Goal: Use online tool/utility: Utilize a website feature to perform a specific function

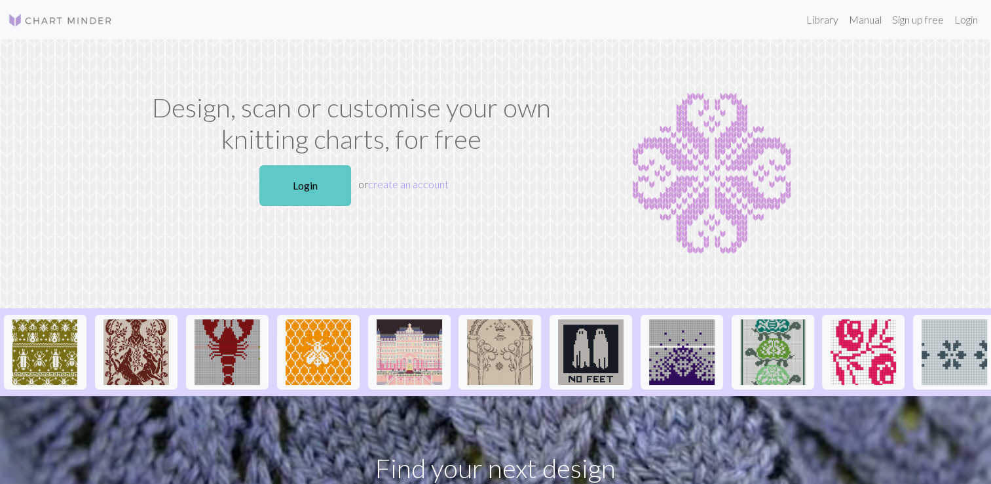
click at [315, 174] on link "Login" at bounding box center [305, 185] width 92 height 41
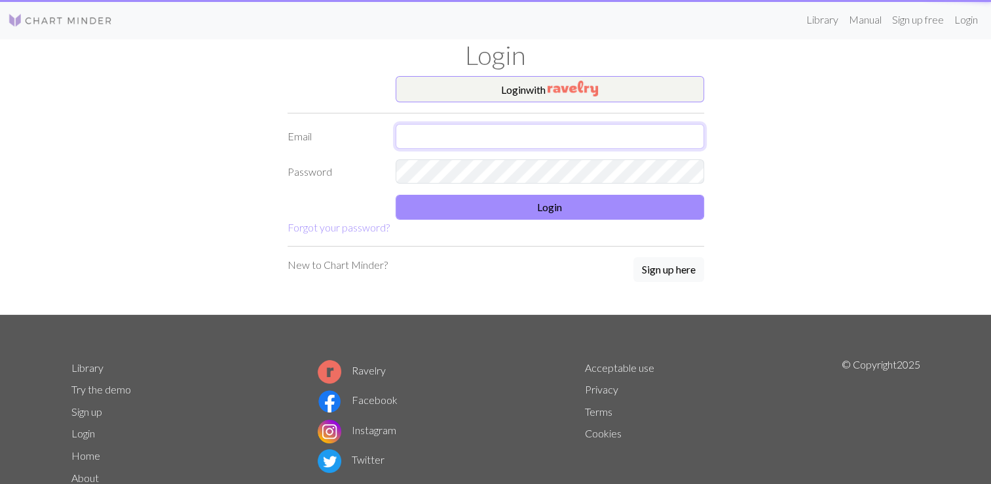
type input "[EMAIL_ADDRESS][DOMAIN_NAME]"
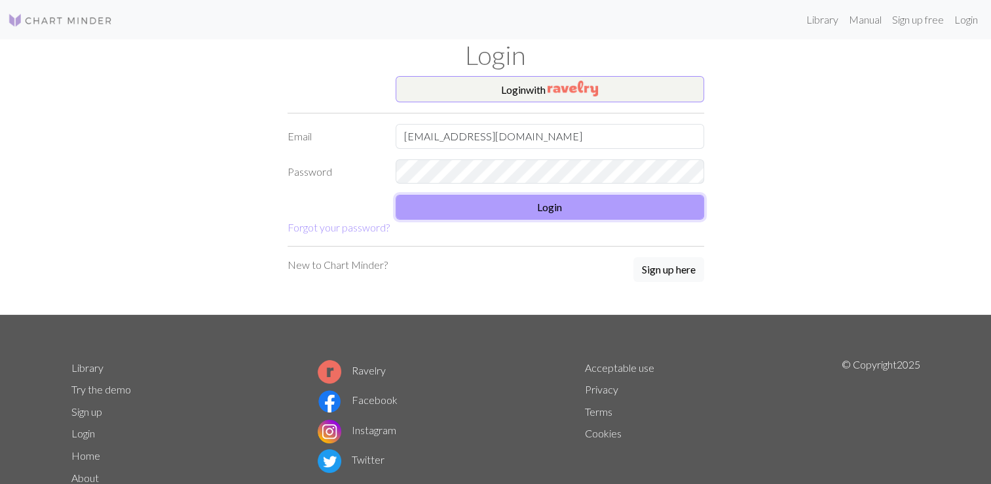
click at [470, 204] on button "Login" at bounding box center [550, 207] width 309 height 25
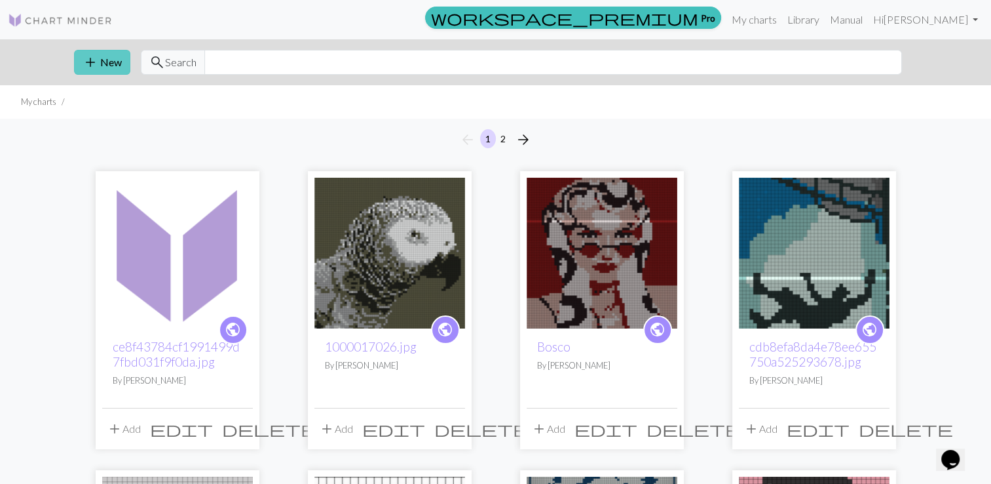
click at [115, 67] on button "add New" at bounding box center [102, 62] width 56 height 25
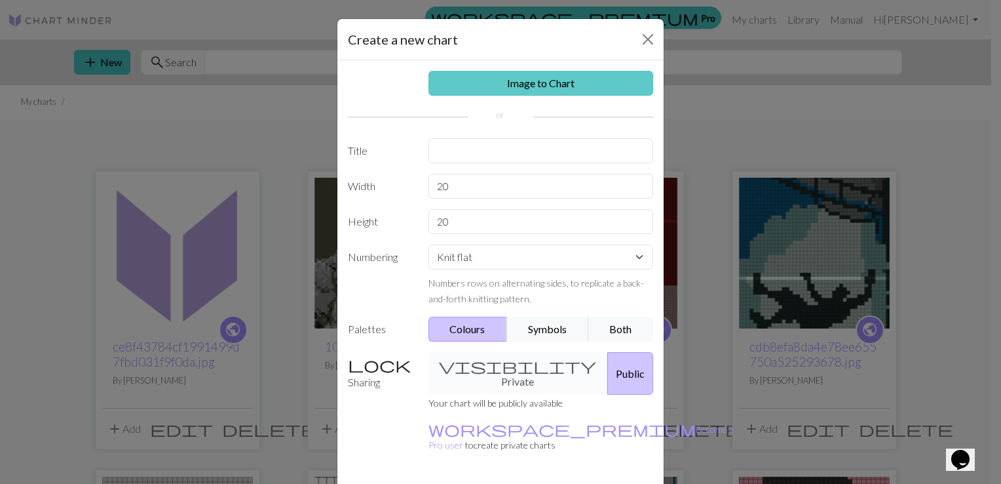
click at [485, 92] on link "Image to Chart" at bounding box center [541, 83] width 225 height 25
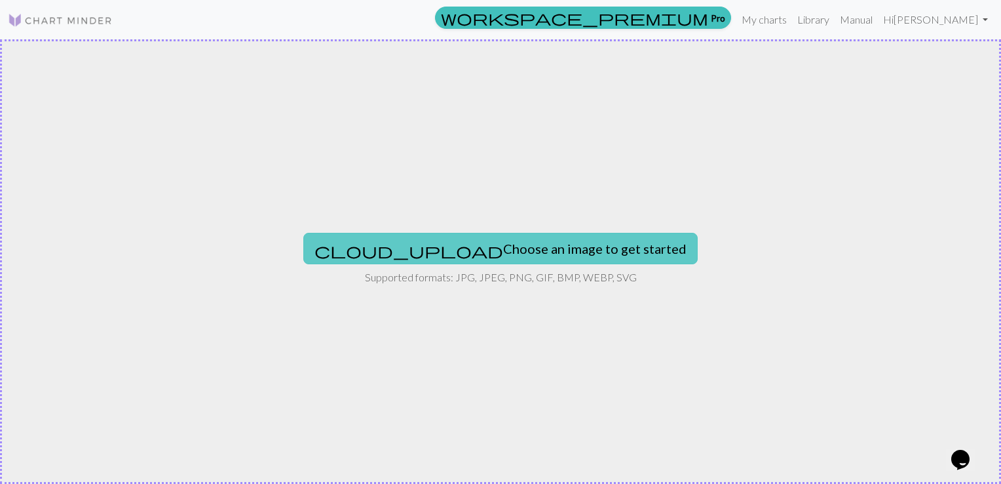
click at [453, 248] on button "cloud_upload Choose an image to get started" at bounding box center [500, 248] width 394 height 31
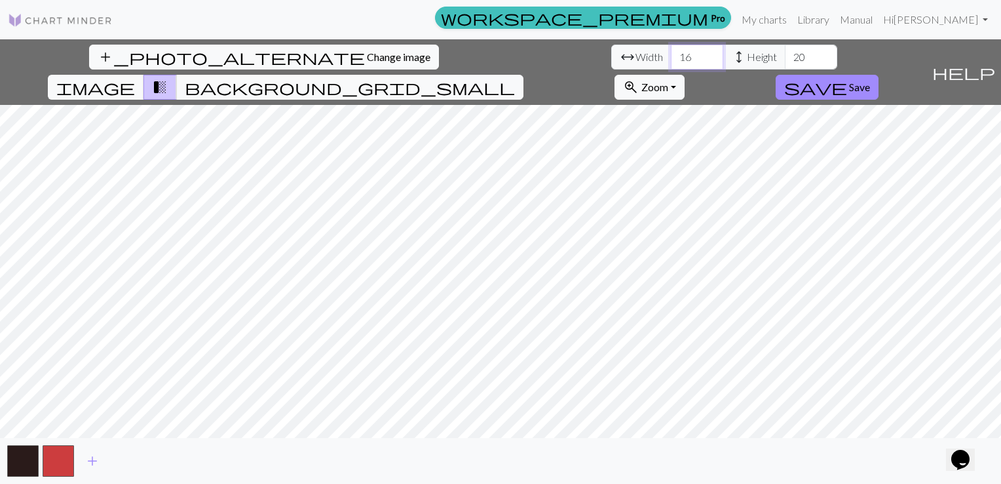
click at [671, 50] on input "16" at bounding box center [697, 57] width 52 height 25
type input "1"
type input "50"
click at [785, 59] on input "20" at bounding box center [811, 57] width 52 height 25
click at [96, 459] on span "add" at bounding box center [93, 460] width 16 height 18
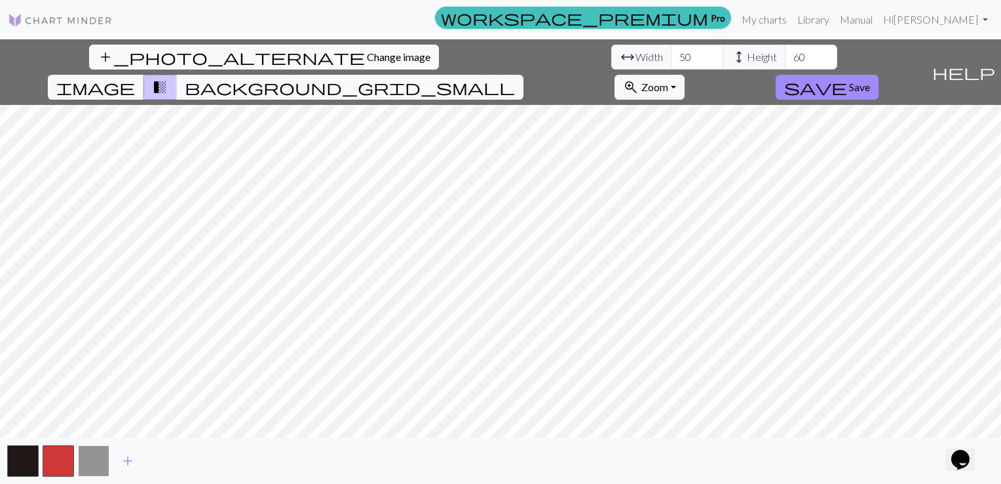
click at [97, 460] on button "button" at bounding box center [93, 460] width 31 height 31
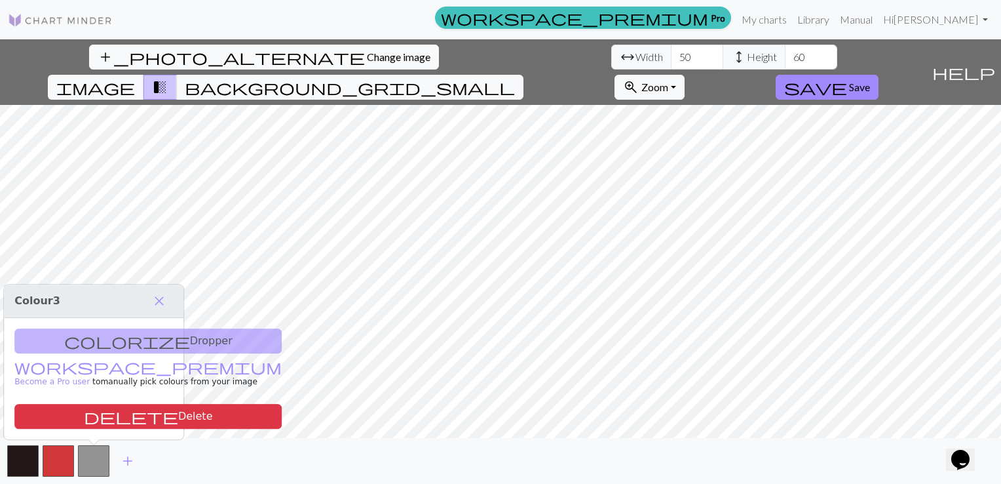
click at [100, 350] on div "colorize Dropper workspace_premium Become a Pro user to manually pick colours f…" at bounding box center [94, 378] width 180 height 121
click at [107, 344] on div "colorize Dropper workspace_premium Become a Pro user to manually pick colours f…" at bounding box center [94, 378] width 180 height 121
click at [92, 339] on div "colorize Dropper workspace_premium Become a Pro user to manually pick colours f…" at bounding box center [94, 378] width 180 height 121
click at [156, 304] on span "close" at bounding box center [159, 301] width 16 height 18
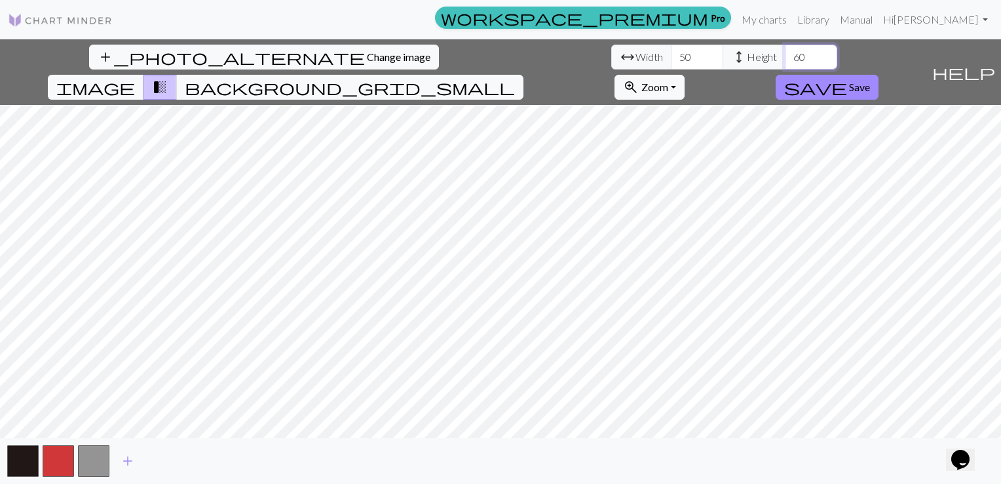
click at [785, 59] on input "60" at bounding box center [811, 57] width 52 height 25
type input "6"
type input "70"
click at [671, 57] on input "50" at bounding box center [697, 57] width 52 height 25
type input "5"
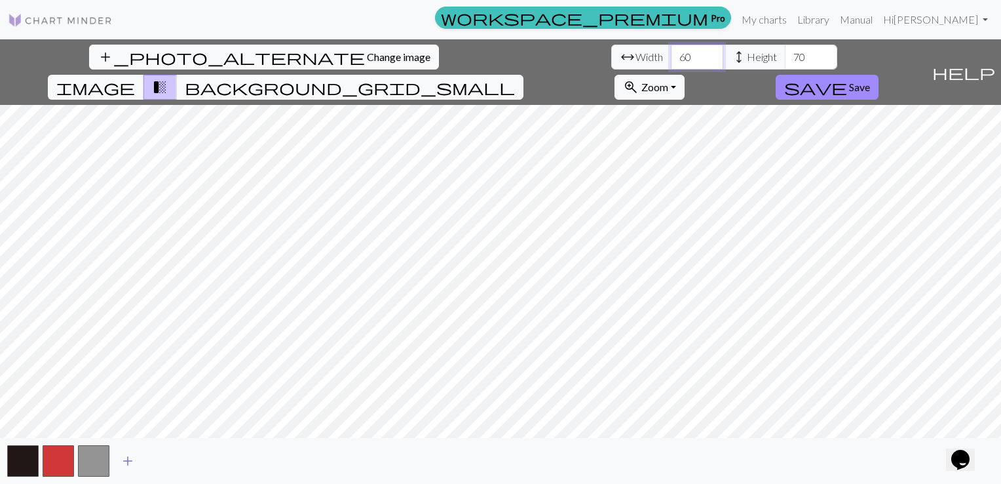
type input "60"
click at [124, 464] on span "add" at bounding box center [128, 460] width 16 height 18
click at [161, 463] on span "add" at bounding box center [163, 460] width 16 height 18
click at [199, 467] on span "add" at bounding box center [199, 460] width 16 height 18
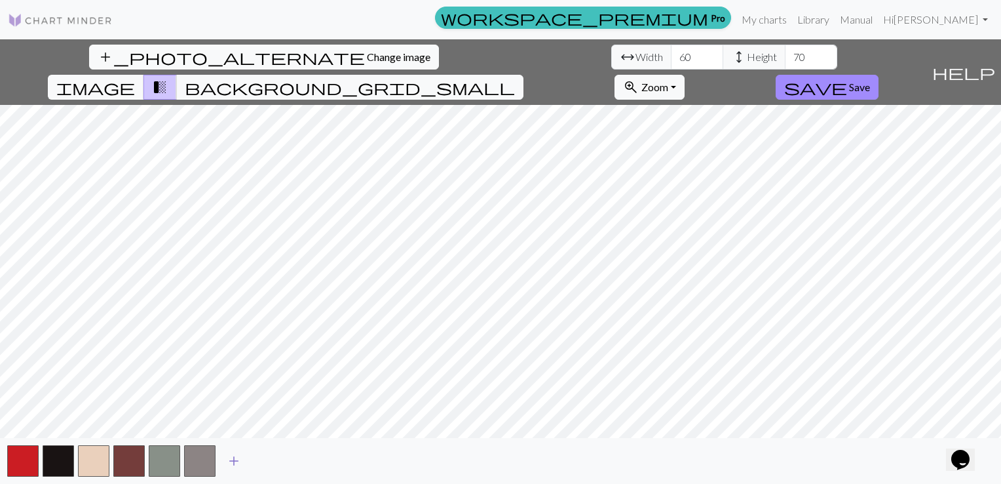
click at [229, 466] on span "add" at bounding box center [234, 460] width 16 height 18
click at [280, 456] on button "add" at bounding box center [269, 460] width 33 height 25
click at [307, 459] on span "add" at bounding box center [305, 460] width 16 height 18
click at [308, 469] on button "button" at bounding box center [305, 460] width 31 height 31
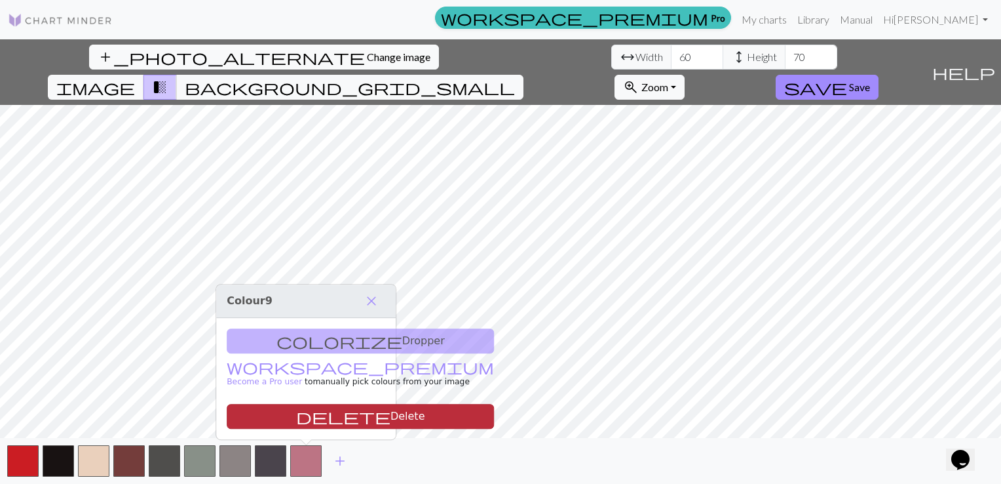
click at [311, 421] on button "delete Delete" at bounding box center [360, 416] width 267 height 25
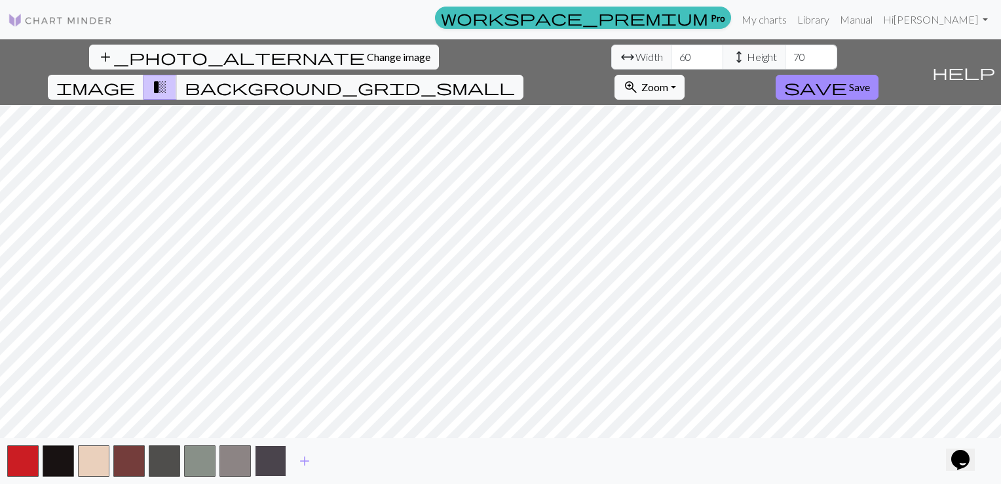
click at [280, 461] on button "button" at bounding box center [270, 460] width 31 height 31
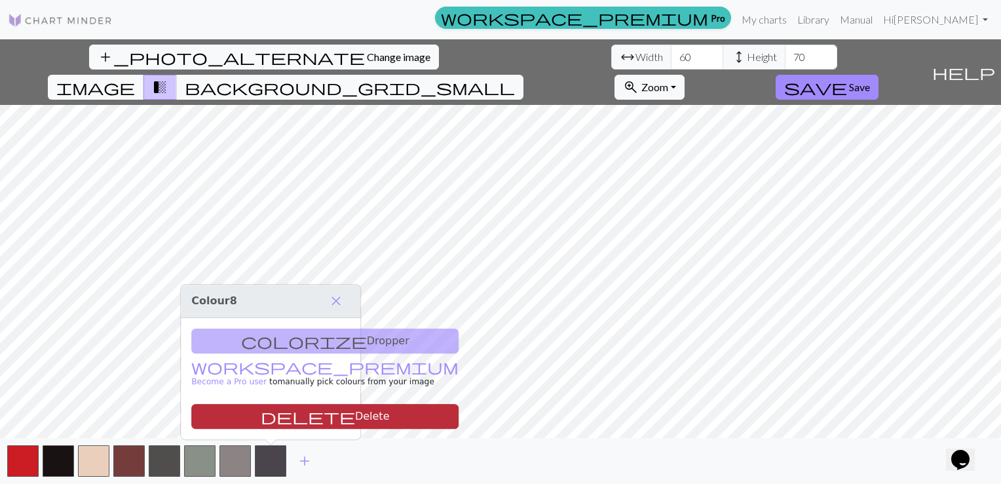
click at [288, 414] on button "delete Delete" at bounding box center [324, 416] width 267 height 25
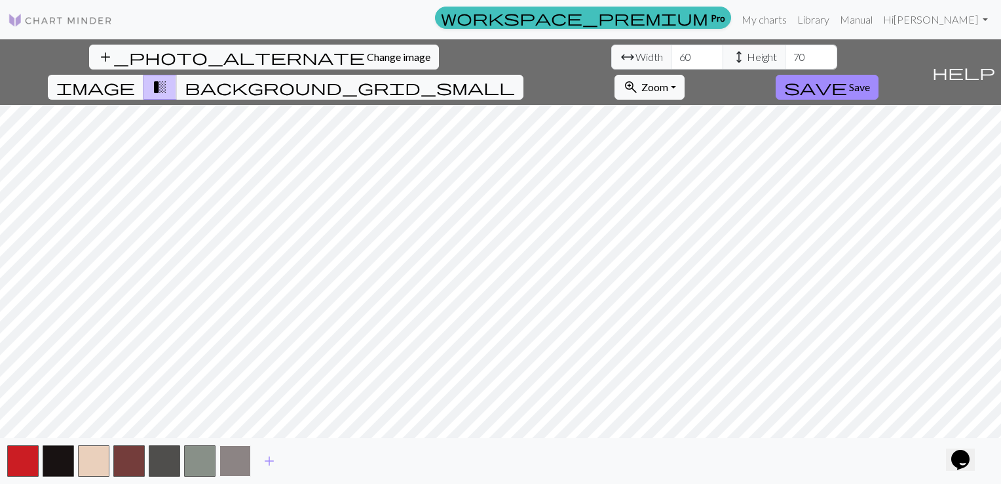
click at [235, 456] on button "button" at bounding box center [235, 460] width 31 height 31
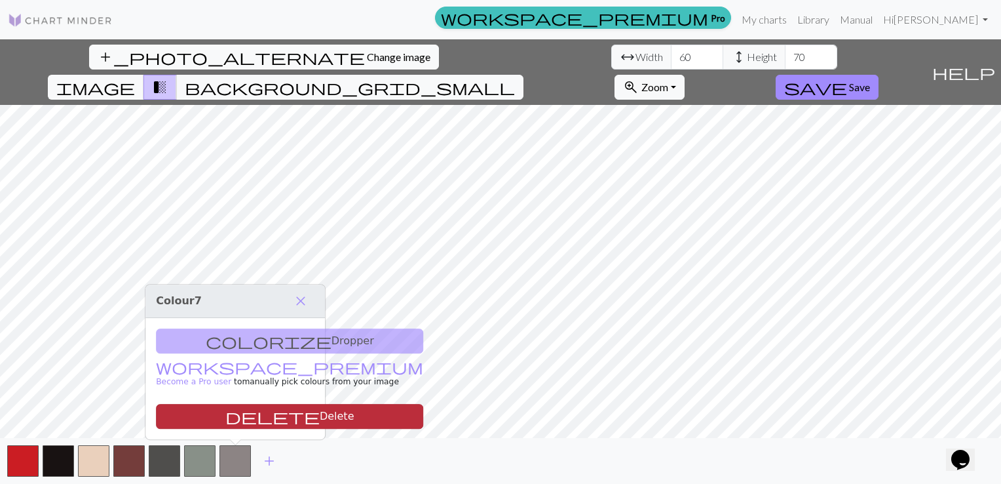
click at [254, 417] on button "delete Delete" at bounding box center [289, 416] width 267 height 25
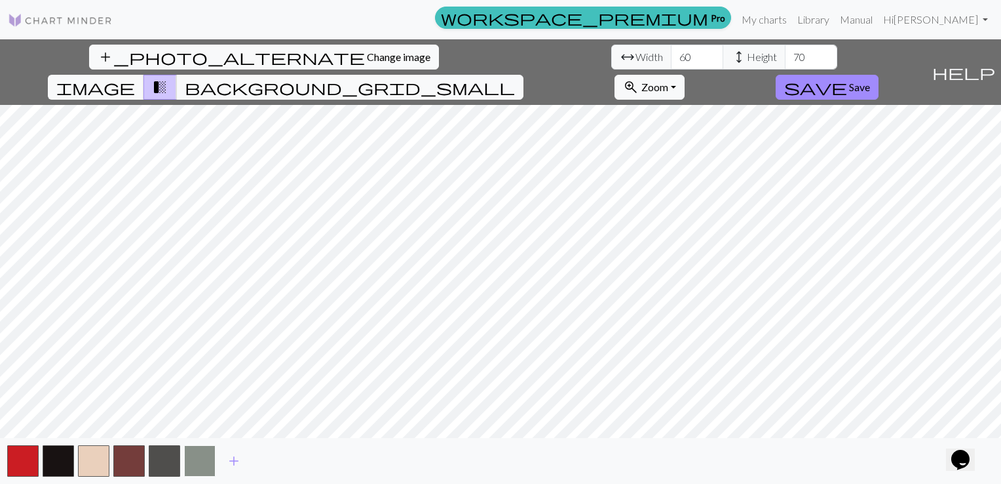
click at [208, 456] on button "button" at bounding box center [199, 460] width 31 height 31
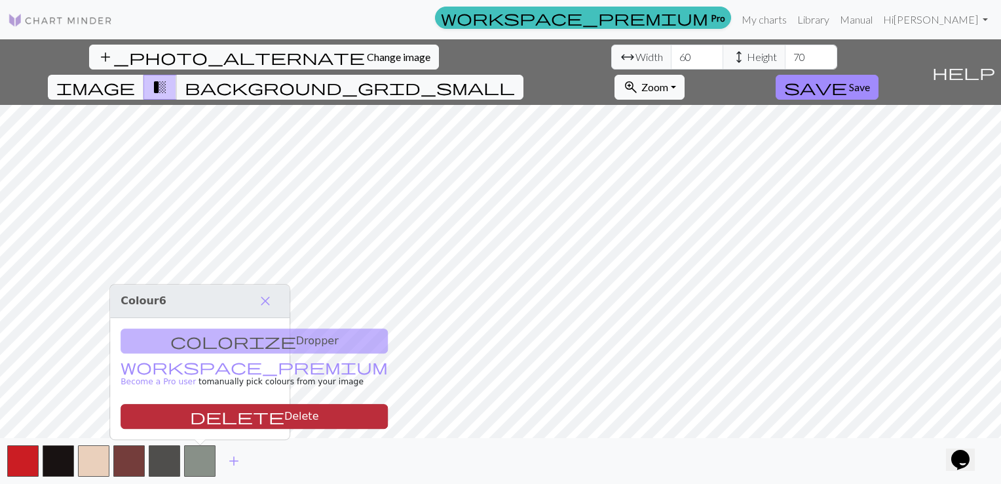
click at [227, 409] on button "delete Delete" at bounding box center [254, 416] width 267 height 25
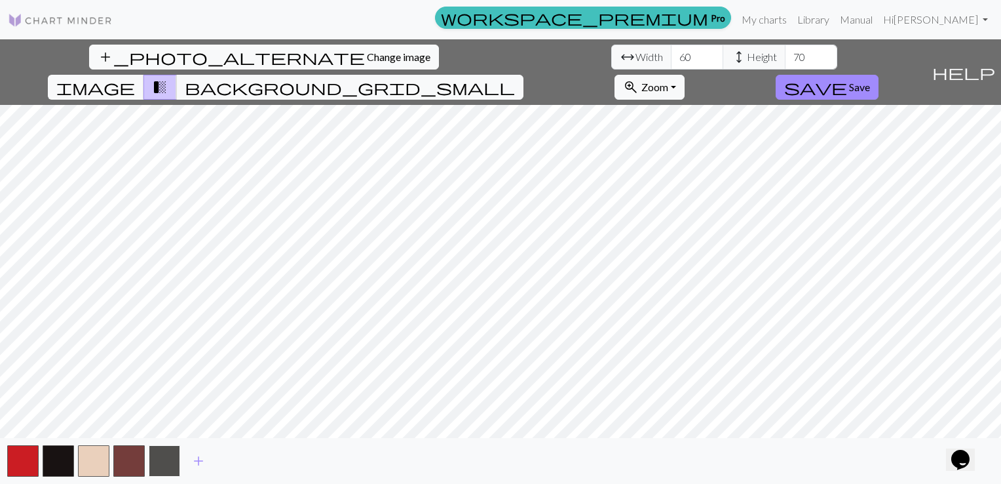
click at [168, 453] on button "button" at bounding box center [164, 460] width 31 height 31
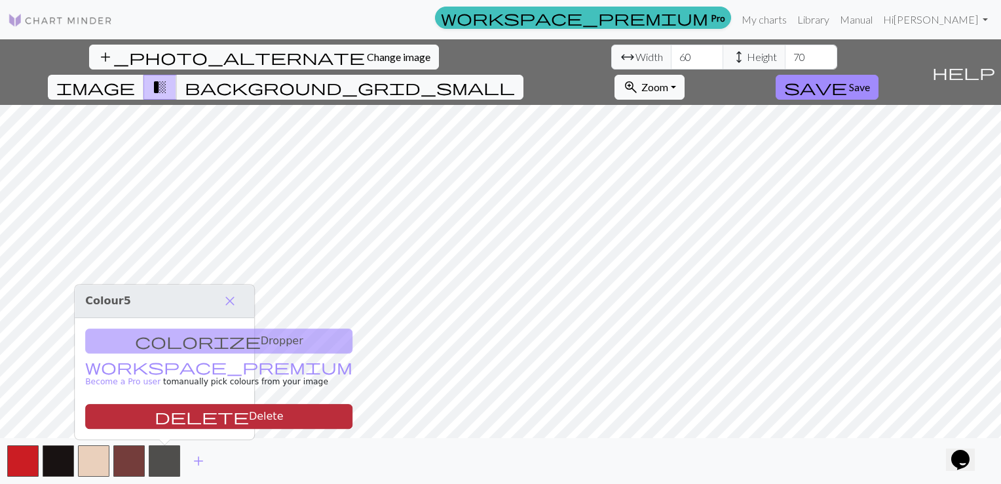
click at [190, 415] on button "delete Delete" at bounding box center [218, 416] width 267 height 25
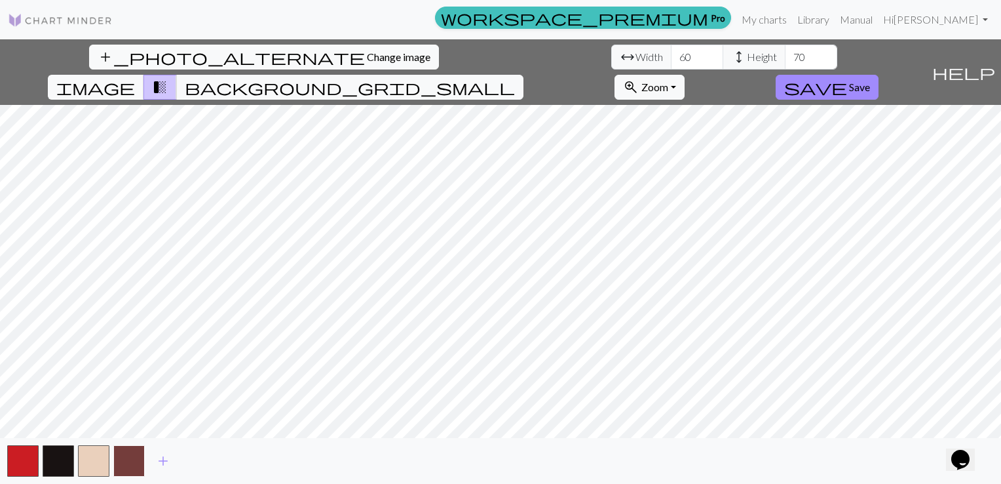
click at [141, 453] on button "button" at bounding box center [128, 460] width 31 height 31
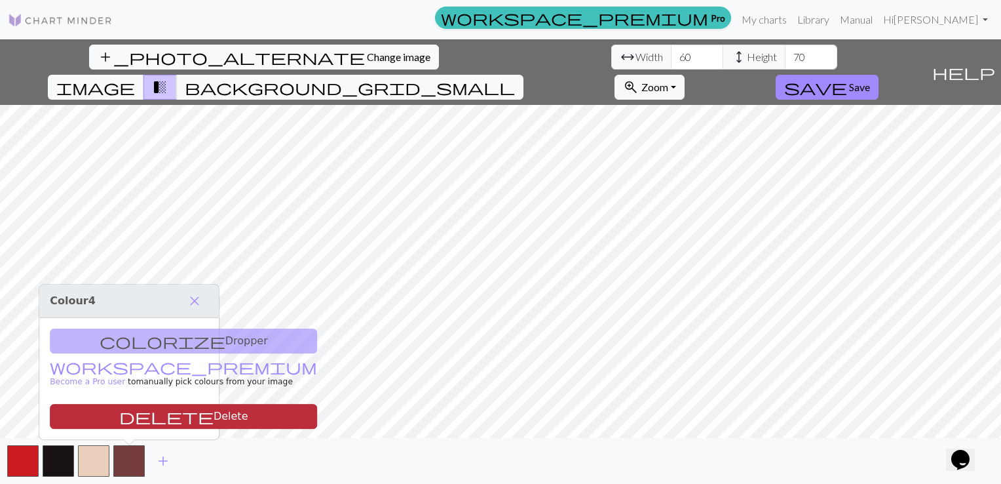
click at [170, 419] on button "delete Delete" at bounding box center [183, 416] width 267 height 25
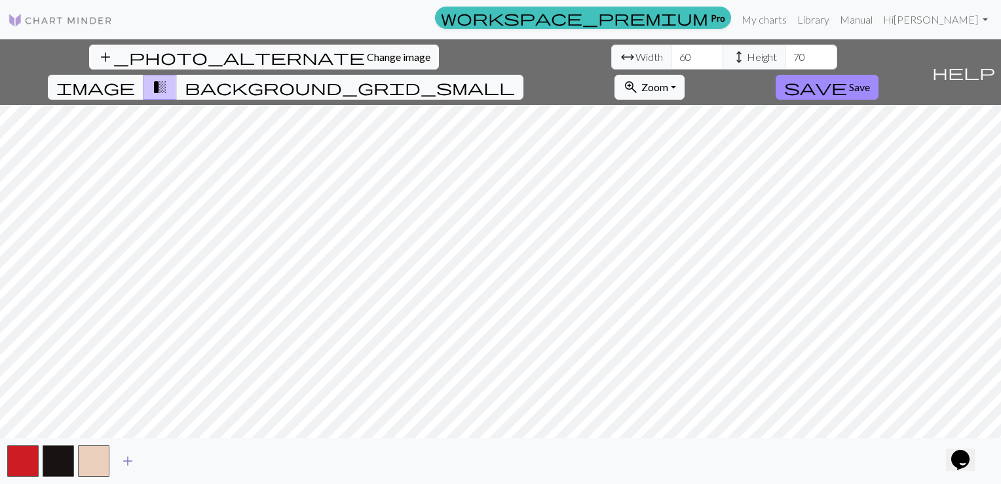
click at [137, 463] on button "add" at bounding box center [127, 460] width 33 height 25
click at [98, 463] on button "button" at bounding box center [93, 460] width 31 height 31
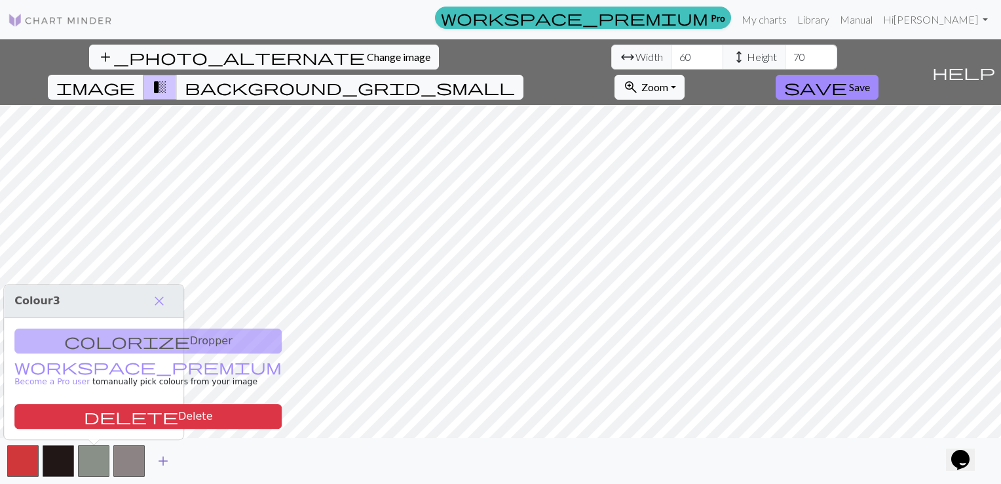
click at [163, 463] on span "add" at bounding box center [163, 460] width 16 height 18
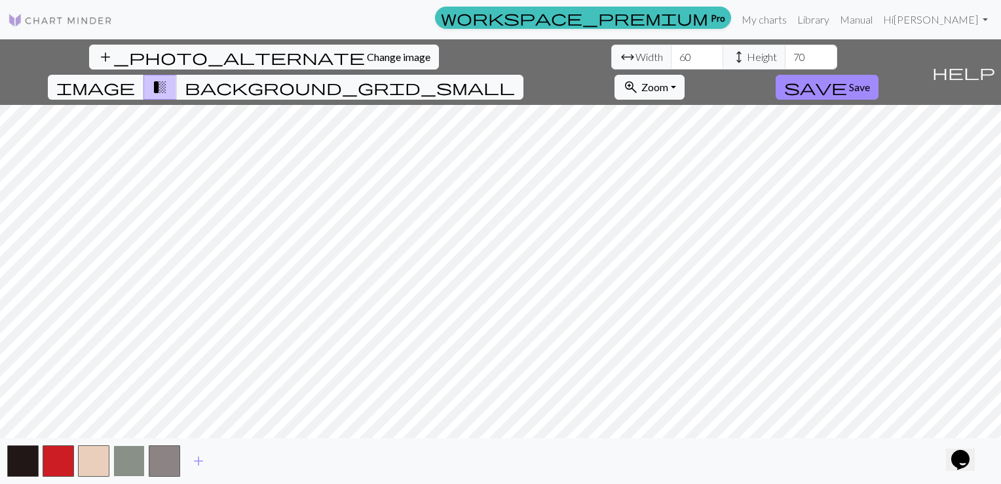
click at [134, 459] on button "button" at bounding box center [128, 460] width 31 height 31
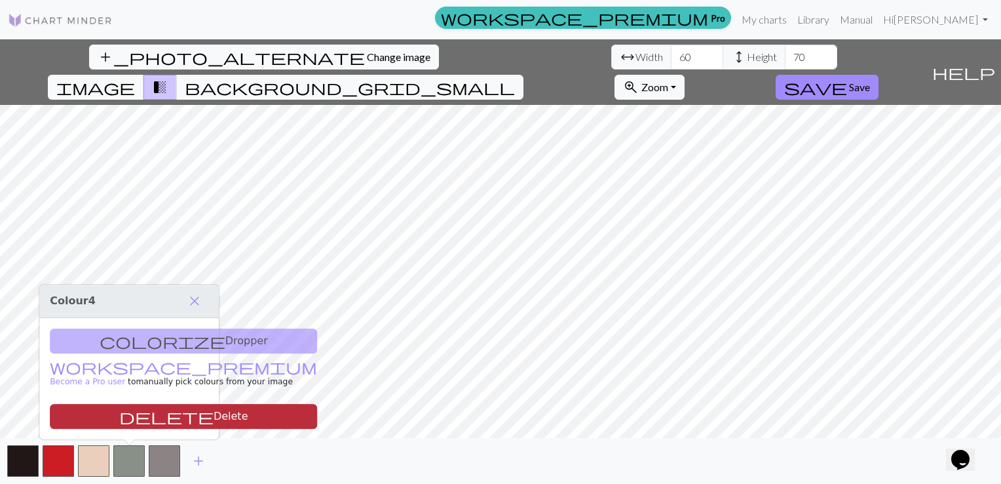
click at [149, 419] on button "delete Delete" at bounding box center [183, 416] width 267 height 25
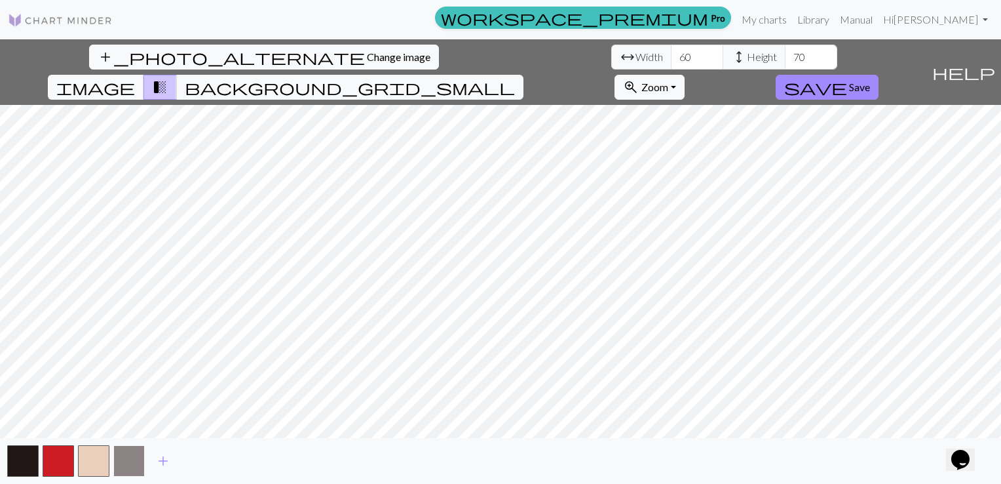
click at [139, 467] on button "button" at bounding box center [128, 460] width 31 height 31
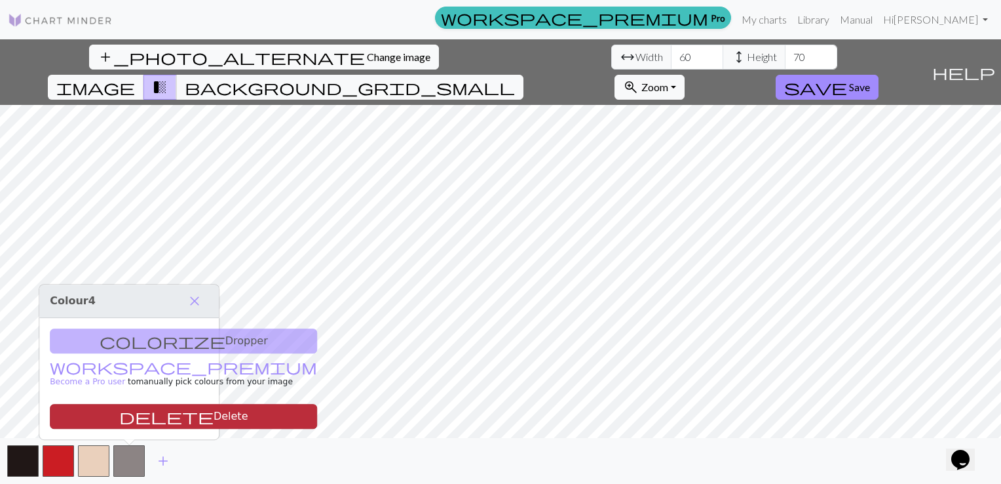
click at [154, 412] on button "delete Delete" at bounding box center [183, 416] width 267 height 25
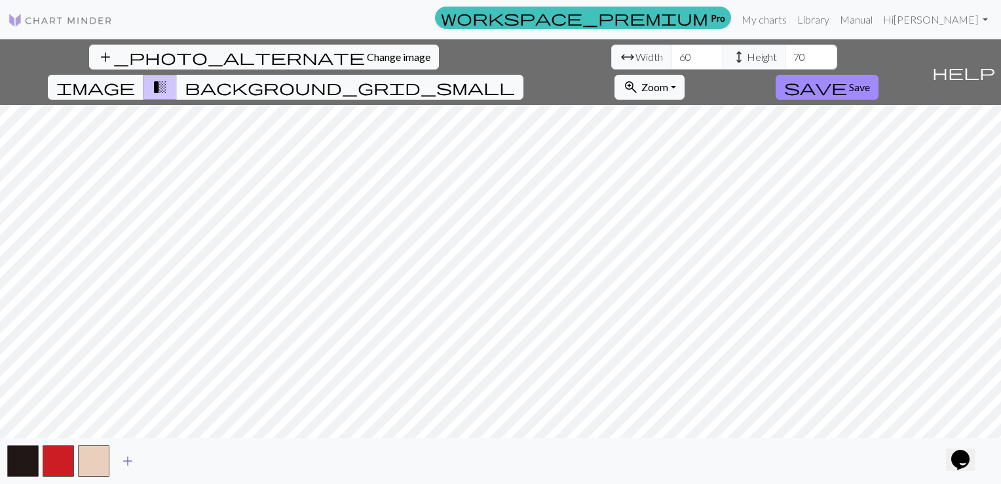
click at [125, 458] on span "add" at bounding box center [128, 460] width 16 height 18
click at [161, 461] on span "add" at bounding box center [163, 460] width 16 height 18
click at [201, 461] on span "add" at bounding box center [199, 460] width 16 height 18
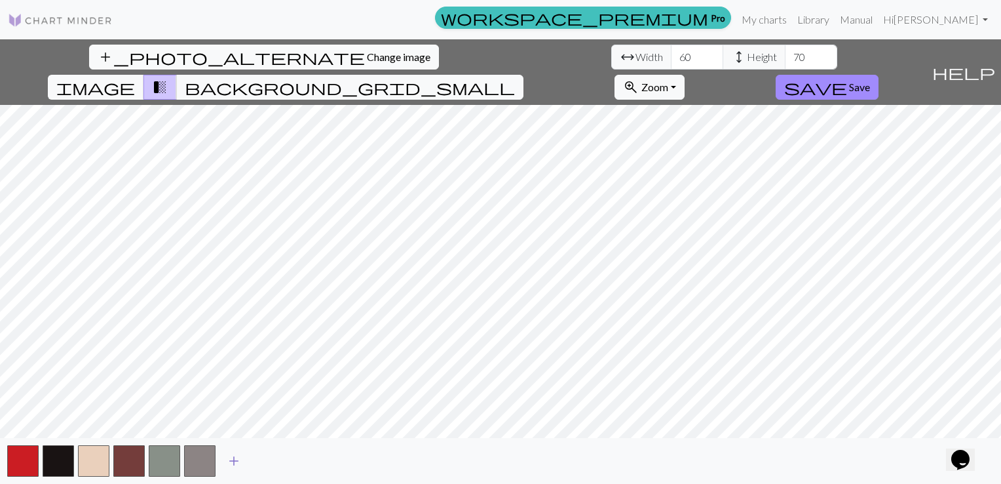
click at [201, 461] on button "button" at bounding box center [199, 460] width 31 height 31
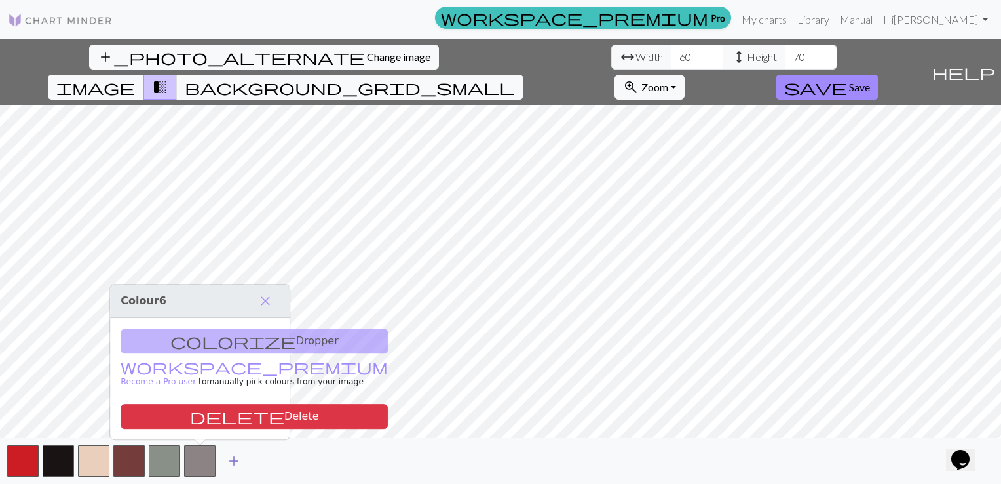
click at [239, 461] on span "add" at bounding box center [234, 460] width 16 height 18
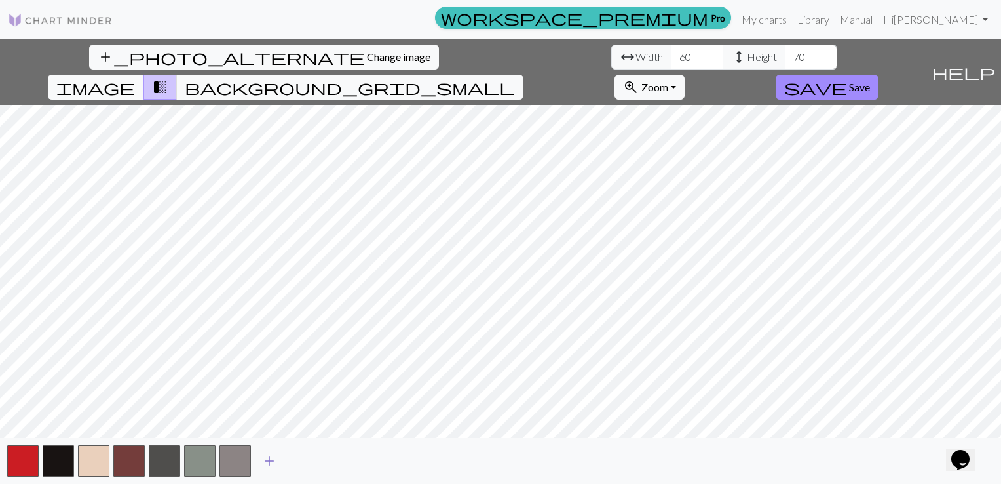
click at [270, 459] on span "add" at bounding box center [269, 460] width 16 height 18
click at [307, 459] on span "add" at bounding box center [305, 460] width 16 height 18
click at [350, 459] on button "add" at bounding box center [340, 460] width 33 height 25
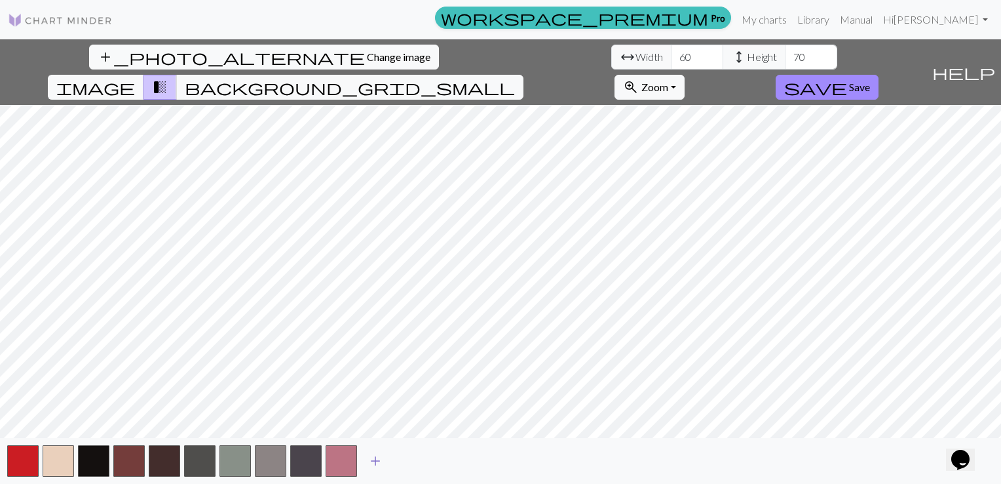
click at [380, 461] on span "add" at bounding box center [376, 460] width 16 height 18
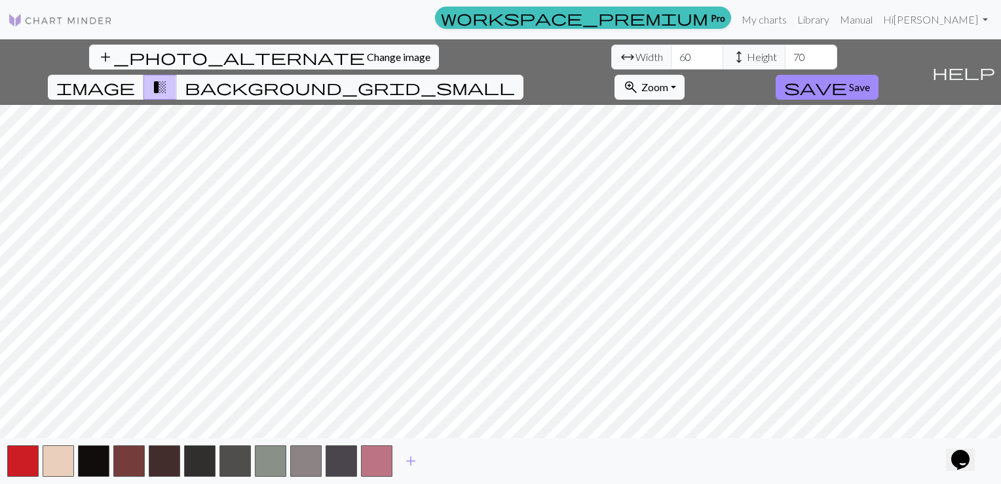
click at [367, 58] on span "Change image" at bounding box center [399, 56] width 64 height 12
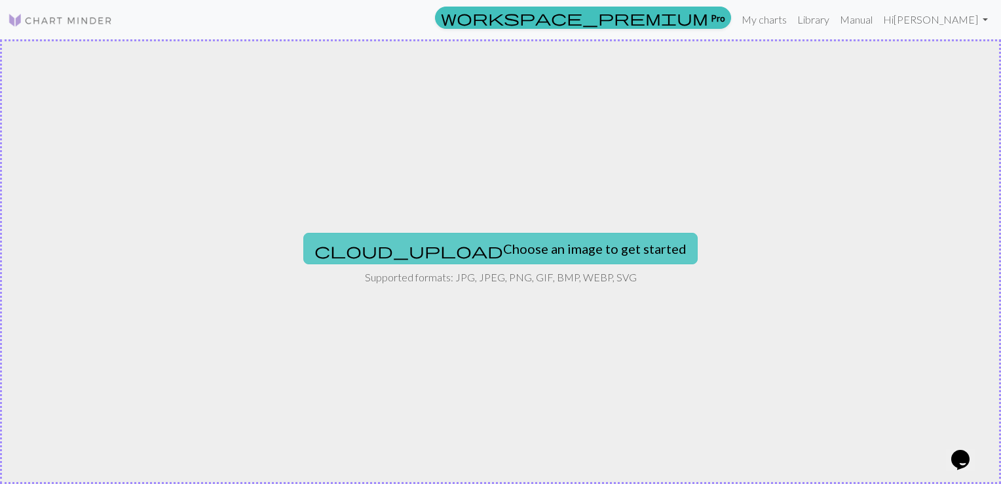
click at [453, 244] on button "cloud_upload Choose an image to get started" at bounding box center [500, 248] width 394 height 31
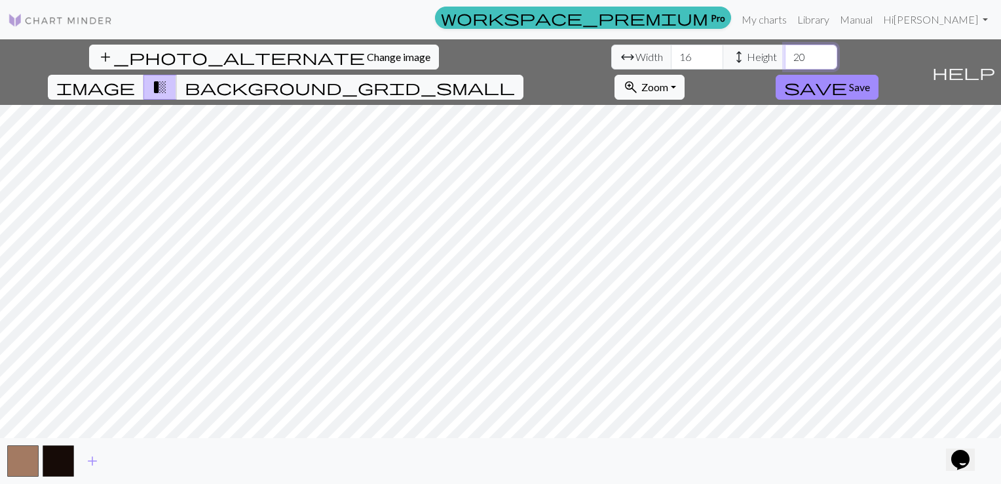
click at [785, 58] on input "20" at bounding box center [811, 57] width 52 height 25
type input "2"
type input "70"
click at [671, 56] on input "16" at bounding box center [697, 57] width 52 height 25
type input "1"
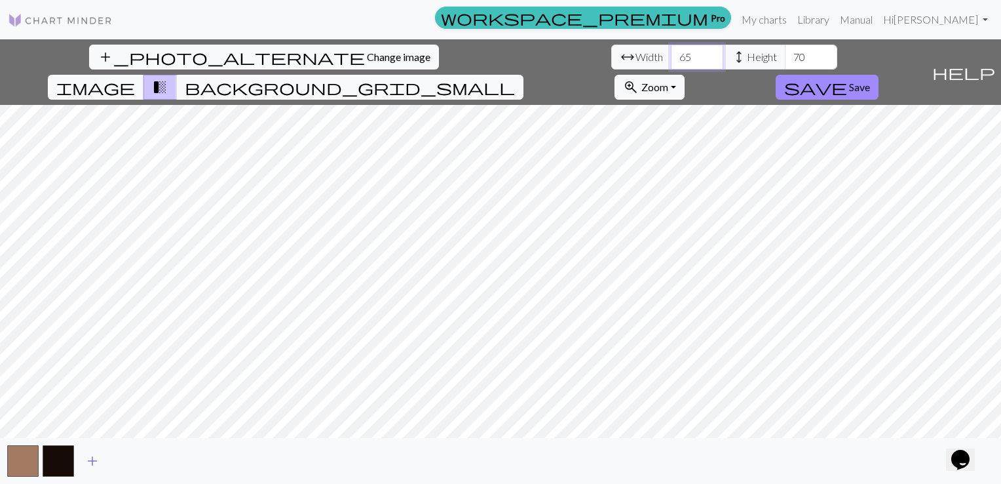
type input "65"
click at [95, 461] on span "add" at bounding box center [93, 460] width 16 height 18
click at [130, 459] on span "add" at bounding box center [128, 460] width 16 height 18
click at [151, 464] on button "add" at bounding box center [163, 460] width 33 height 25
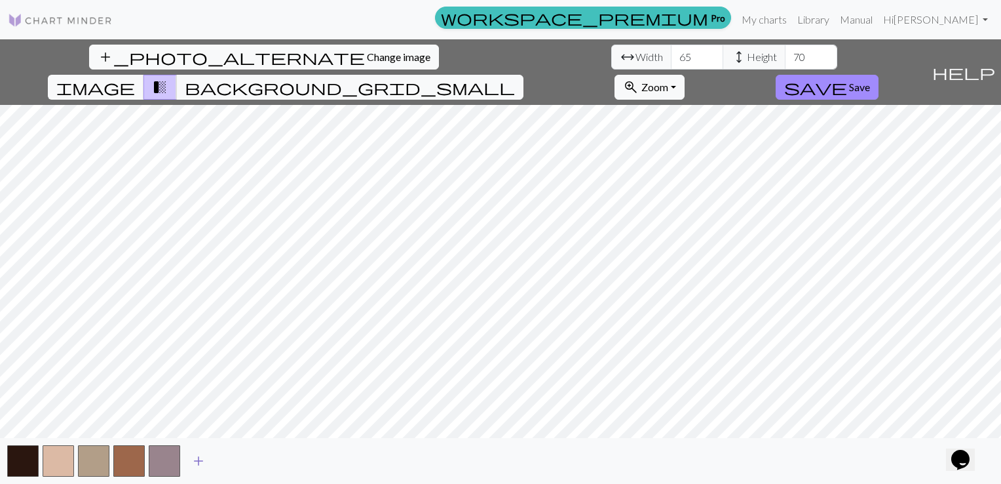
click at [197, 464] on span "add" at bounding box center [199, 460] width 16 height 18
click at [232, 458] on span "add" at bounding box center [234, 460] width 16 height 18
click at [267, 459] on span "add" at bounding box center [269, 460] width 16 height 18
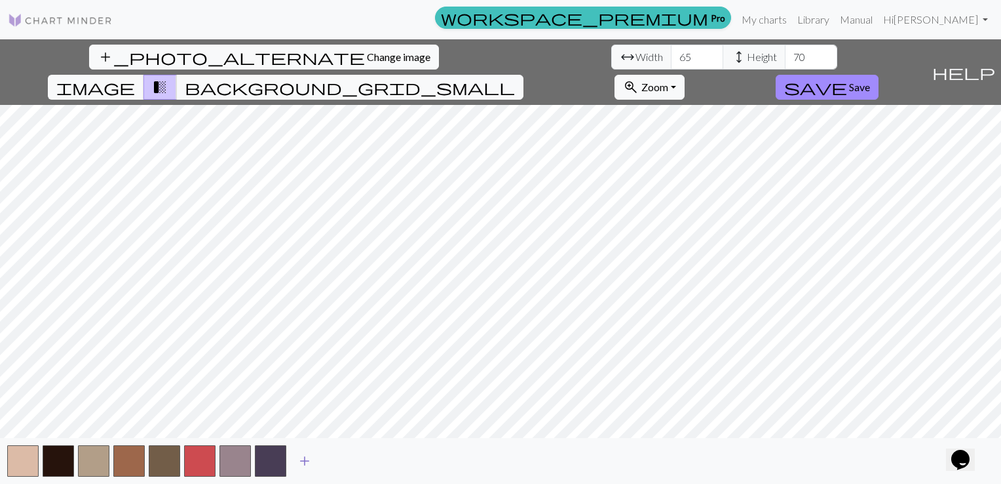
click at [308, 464] on span "add" at bounding box center [305, 460] width 16 height 18
click at [335, 464] on span "add" at bounding box center [340, 460] width 16 height 18
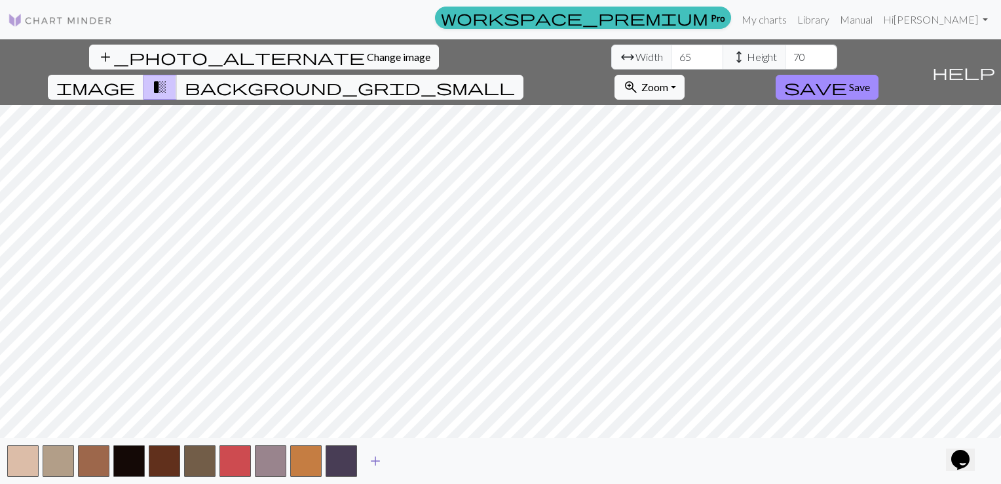
click at [376, 461] on span "add" at bounding box center [376, 460] width 16 height 18
click at [89, 50] on button "add_photo_alternate Change image" at bounding box center [264, 57] width 350 height 25
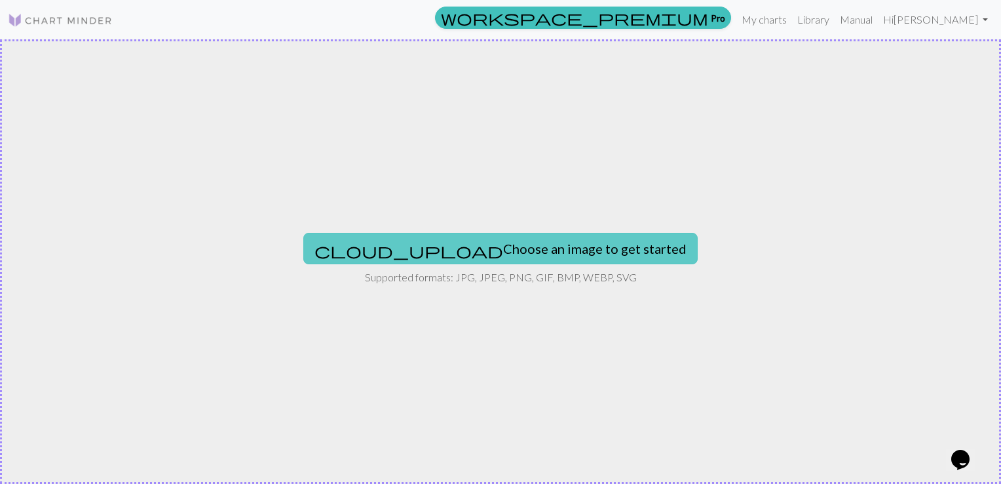
drag, startPoint x: 454, startPoint y: 249, endPoint x: 439, endPoint y: 246, distance: 15.3
click at [439, 246] on button "cloud_upload Choose an image to get started" at bounding box center [500, 248] width 394 height 31
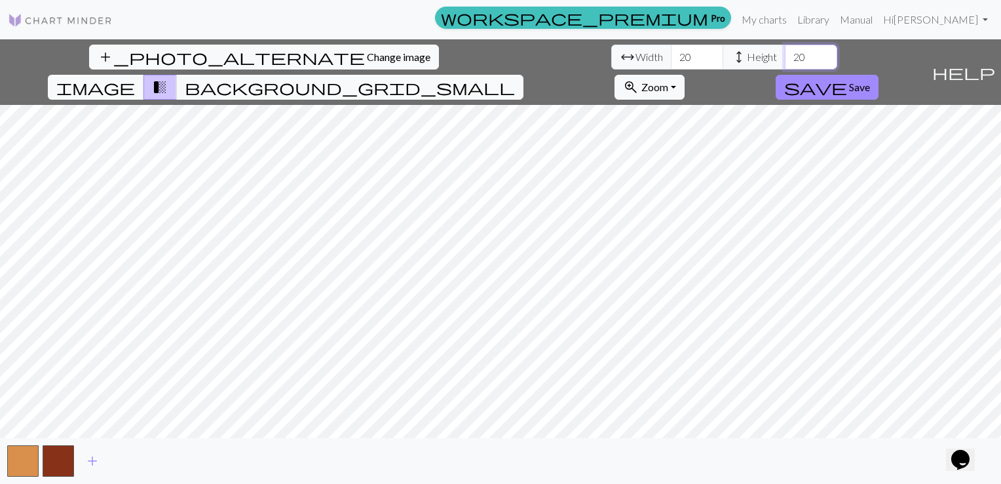
click at [785, 50] on input "20" at bounding box center [811, 57] width 52 height 25
type input "2"
type input "60"
click at [671, 59] on input "20" at bounding box center [697, 57] width 52 height 25
type input "2"
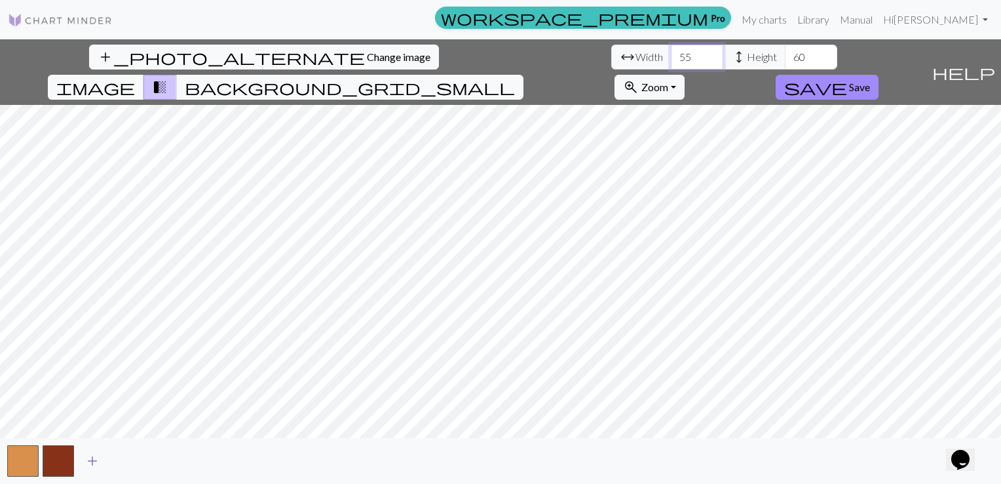
type input "55"
click at [95, 453] on span "add" at bounding box center [93, 460] width 16 height 18
click at [128, 463] on span "add" at bounding box center [128, 460] width 16 height 18
click at [160, 461] on span "add" at bounding box center [163, 460] width 16 height 18
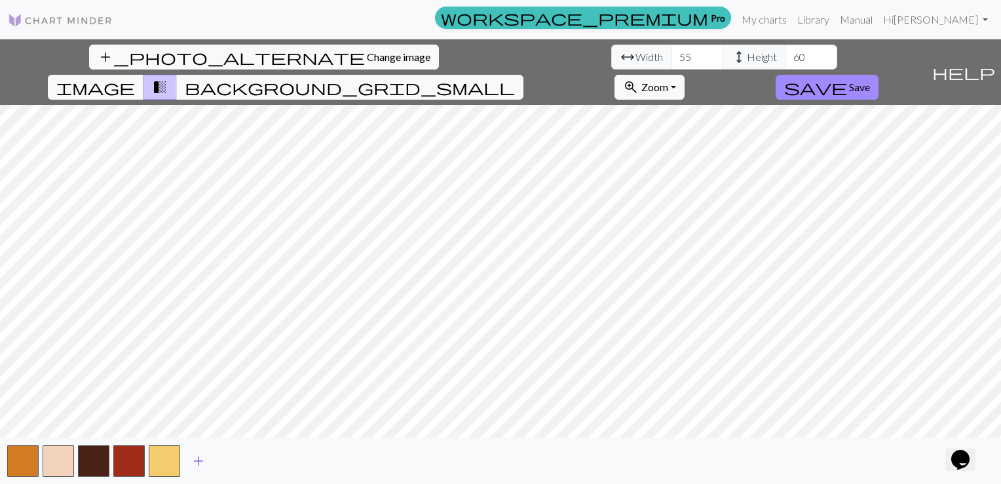
click at [203, 461] on span "add" at bounding box center [199, 460] width 16 height 18
click at [229, 458] on span "add" at bounding box center [234, 460] width 16 height 18
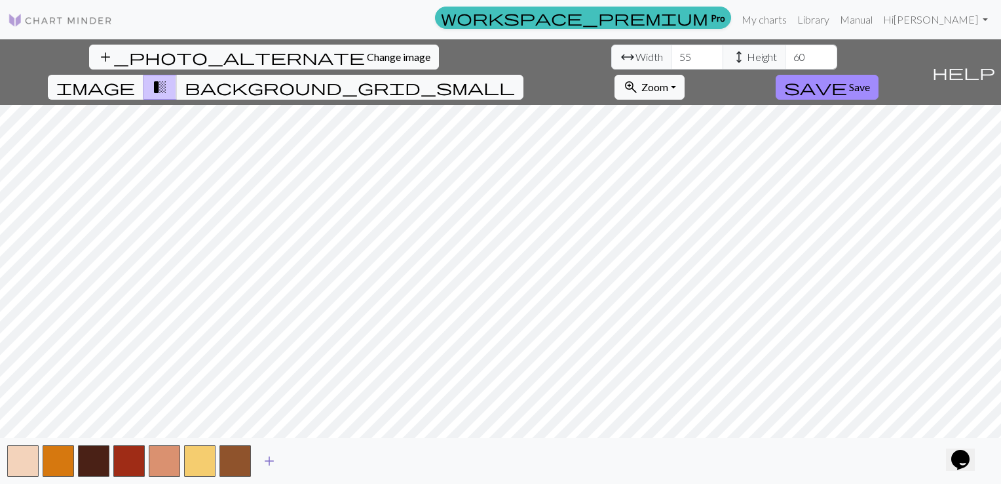
click at [271, 461] on span "add" at bounding box center [269, 460] width 16 height 18
click at [298, 465] on span "add" at bounding box center [305, 460] width 16 height 18
click at [340, 463] on span "add" at bounding box center [340, 460] width 16 height 18
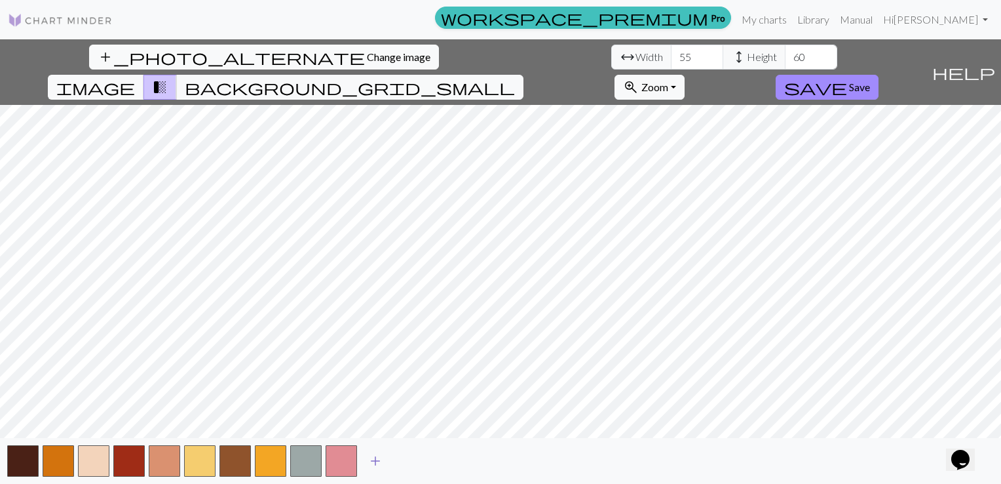
click at [372, 465] on span "add" at bounding box center [376, 460] width 16 height 18
click at [405, 466] on span "add" at bounding box center [411, 460] width 16 height 18
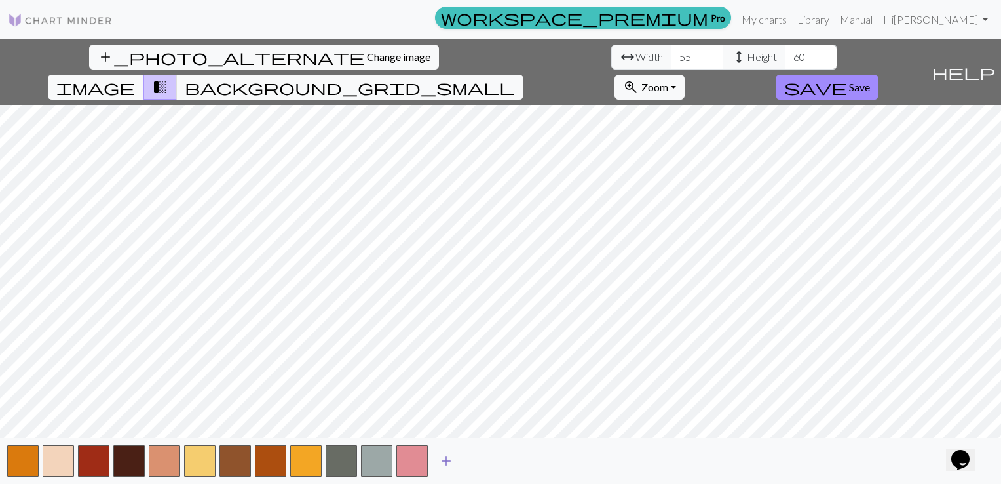
click at [448, 463] on span "add" at bounding box center [446, 460] width 16 height 18
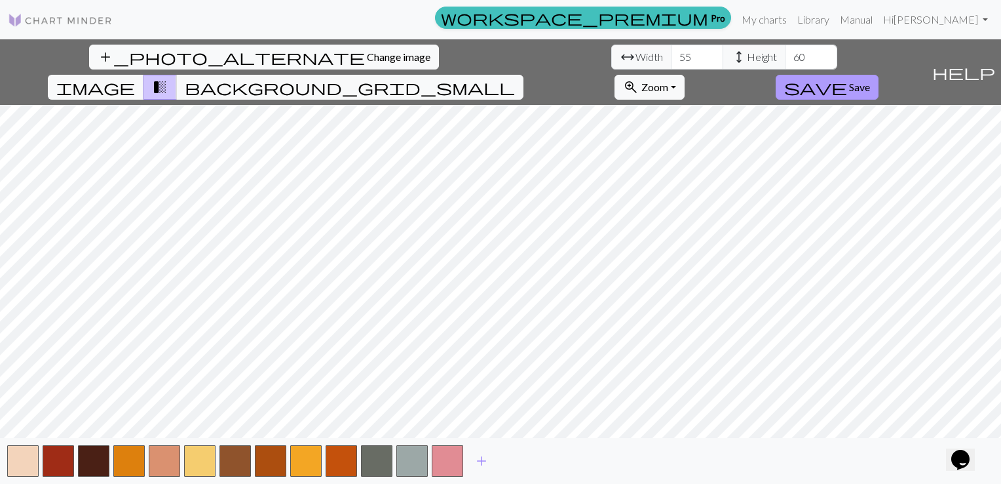
click at [847, 78] on span "save" at bounding box center [815, 87] width 63 height 18
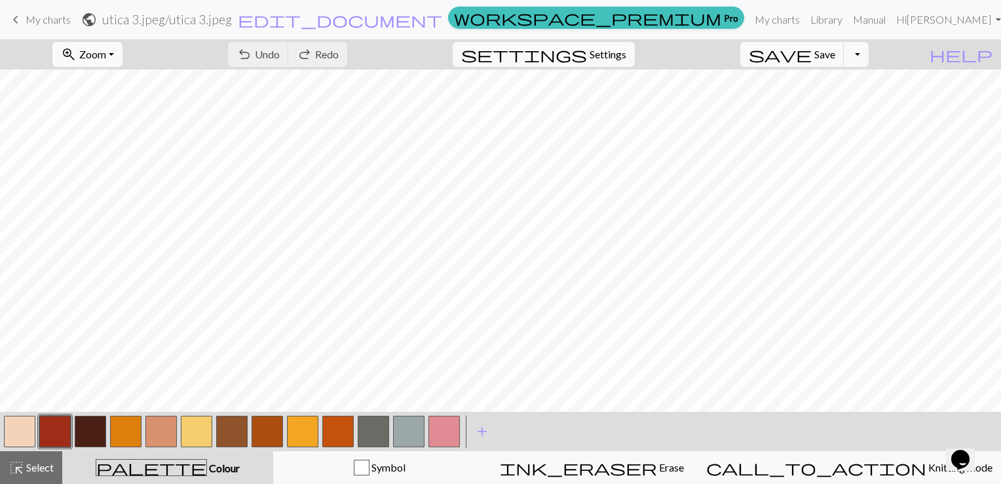
click at [106, 49] on span "Zoom" at bounding box center [92, 54] width 27 height 12
click at [123, 80] on button "Fit all" at bounding box center [106, 83] width 104 height 21
click at [64, 430] on button "button" at bounding box center [54, 430] width 31 height 31
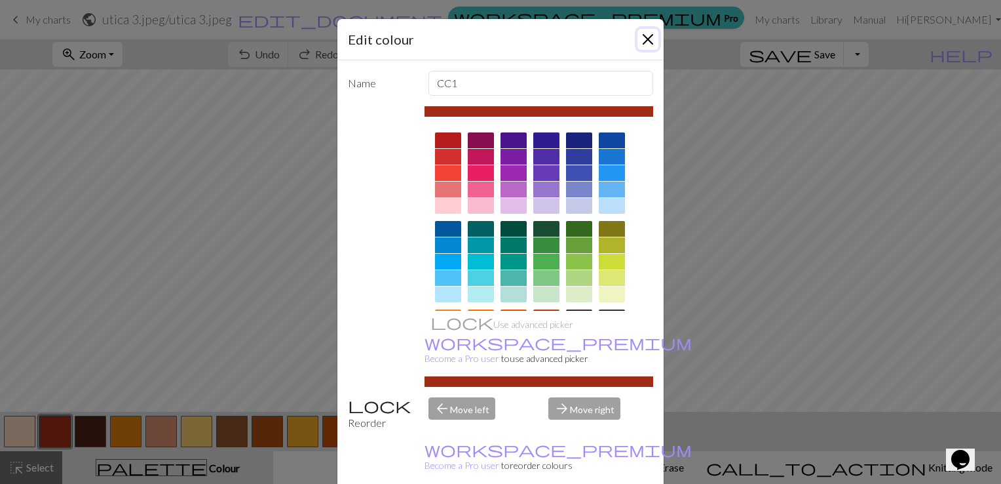
click at [641, 34] on button "Close" at bounding box center [648, 39] width 21 height 21
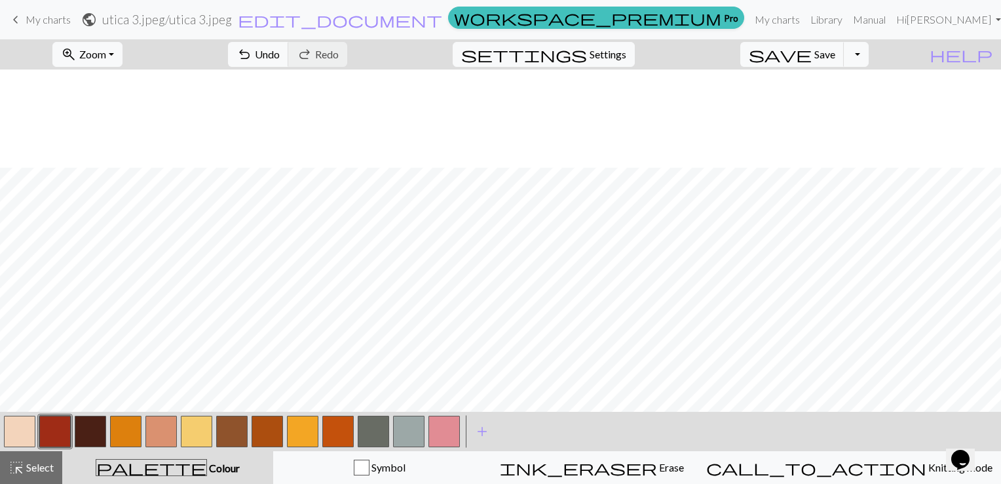
scroll to position [106, 0]
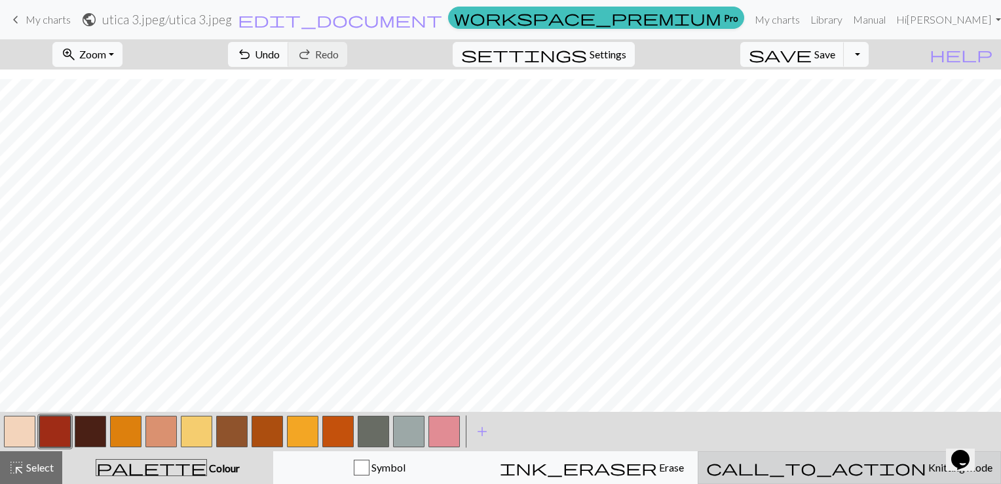
click at [927, 470] on span "Knitting mode" at bounding box center [960, 467] width 66 height 12
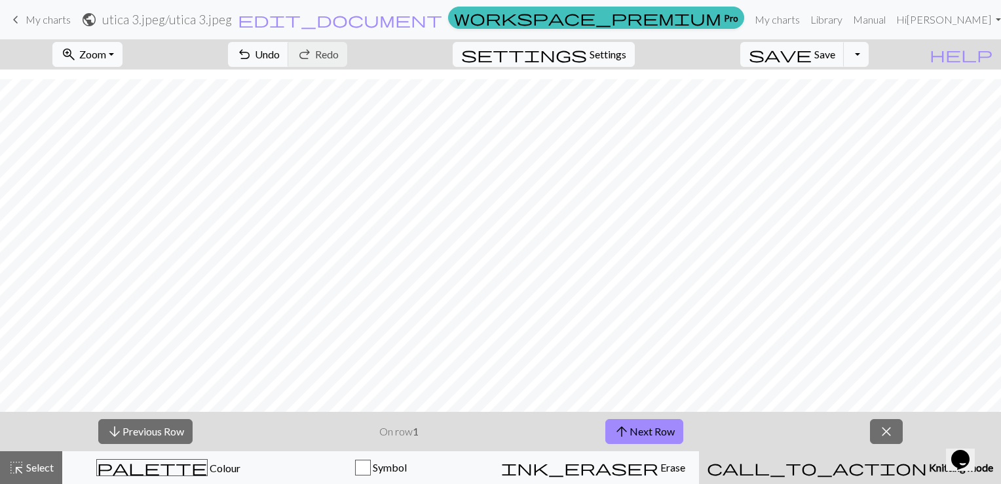
click at [77, 57] on span "zoom_in" at bounding box center [69, 54] width 16 height 18
click at [90, 104] on button "Fit width" at bounding box center [106, 104] width 104 height 21
click at [208, 470] on span "Colour" at bounding box center [224, 467] width 33 height 12
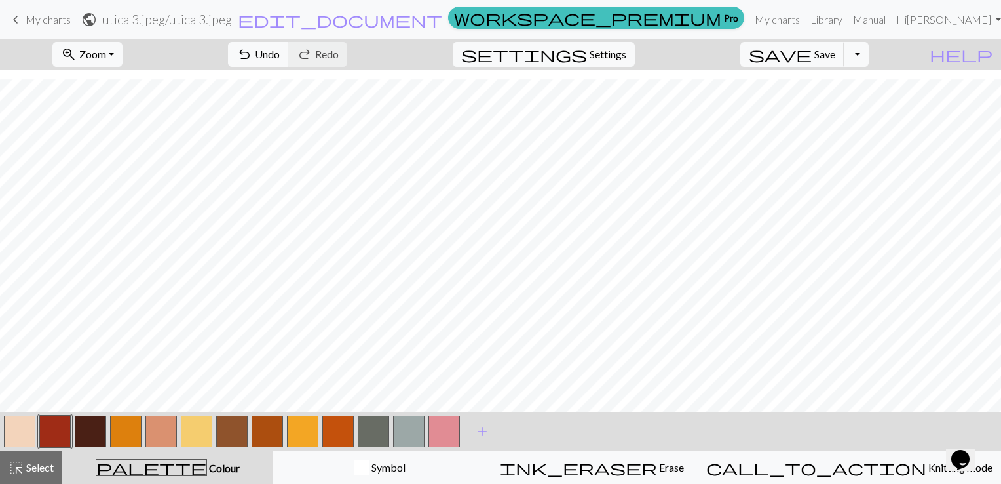
click at [59, 436] on button "button" at bounding box center [54, 430] width 31 height 31
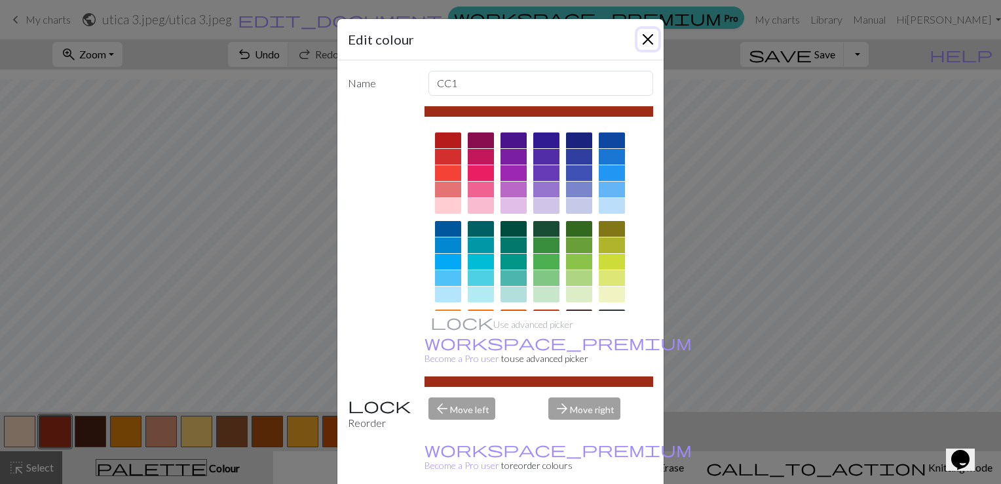
click at [643, 39] on button "Close" at bounding box center [648, 39] width 21 height 21
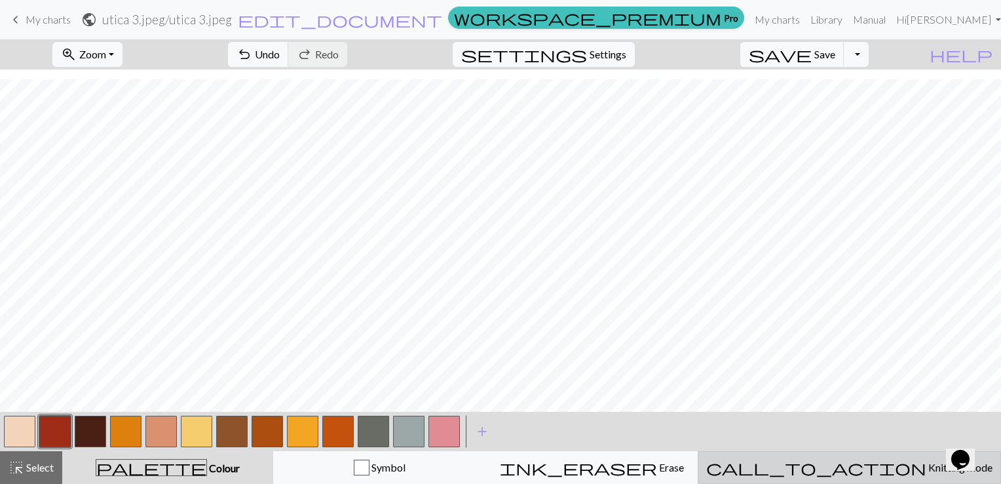
click at [849, 457] on button "call_to_action Knitting mode Knitting mode" at bounding box center [849, 467] width 303 height 33
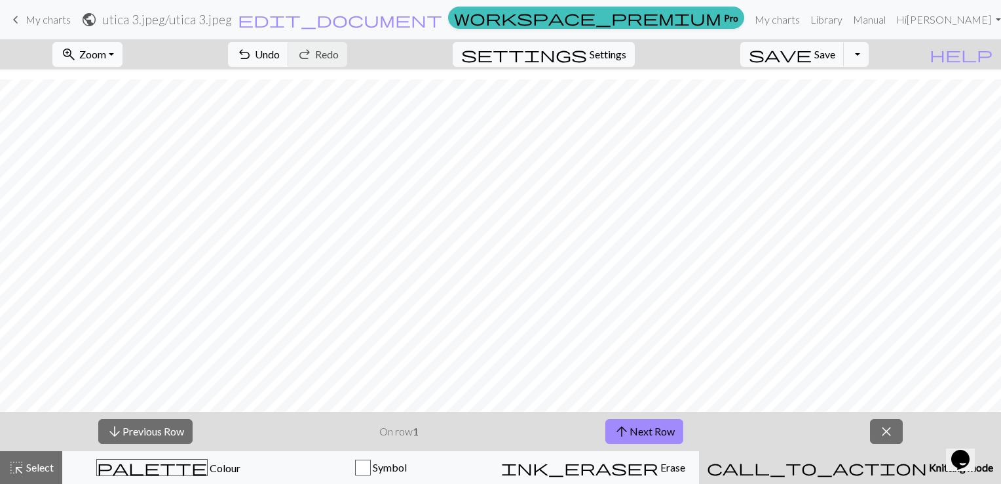
click at [106, 52] on span "Zoom" at bounding box center [92, 54] width 27 height 12
click at [132, 84] on button "Fit all" at bounding box center [106, 83] width 104 height 21
click at [106, 56] on span "Zoom" at bounding box center [92, 54] width 27 height 12
click at [126, 104] on button "Fit width" at bounding box center [106, 104] width 104 height 21
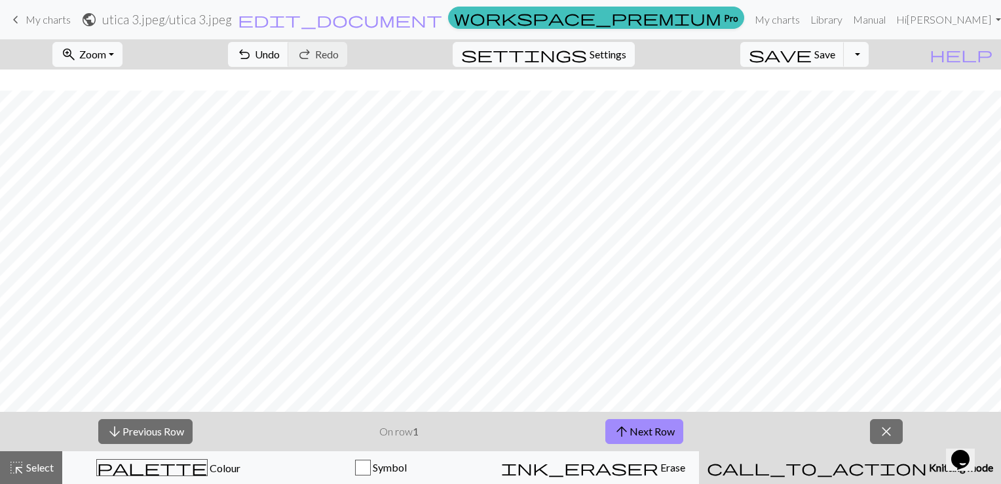
scroll to position [695, 0]
click at [655, 438] on button "arrow_upward Next Row" at bounding box center [644, 431] width 78 height 25
